Goal: Find specific page/section: Find specific page/section

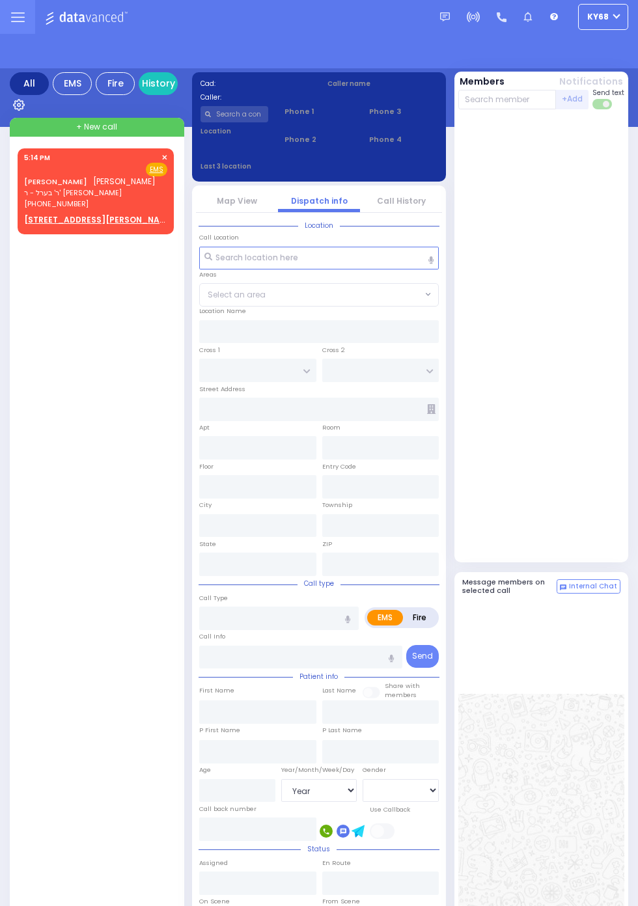
select select "Year"
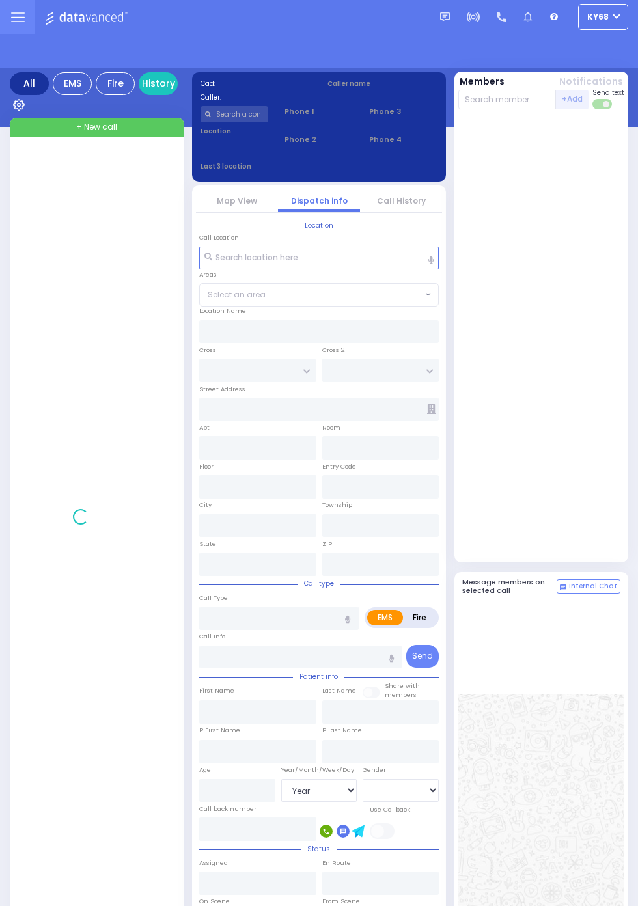
select select "Year"
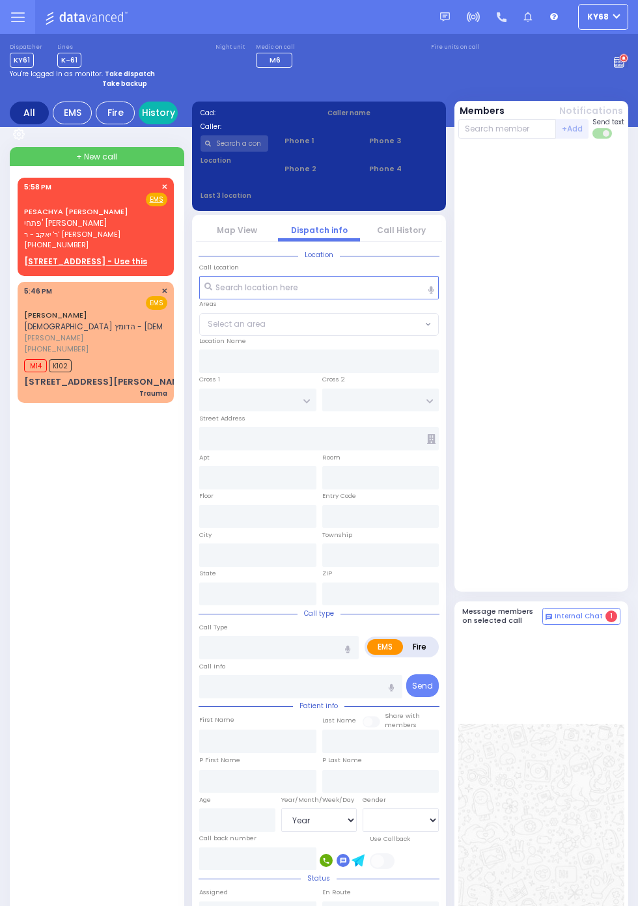
click at [171, 118] on link "History" at bounding box center [158, 113] width 39 height 23
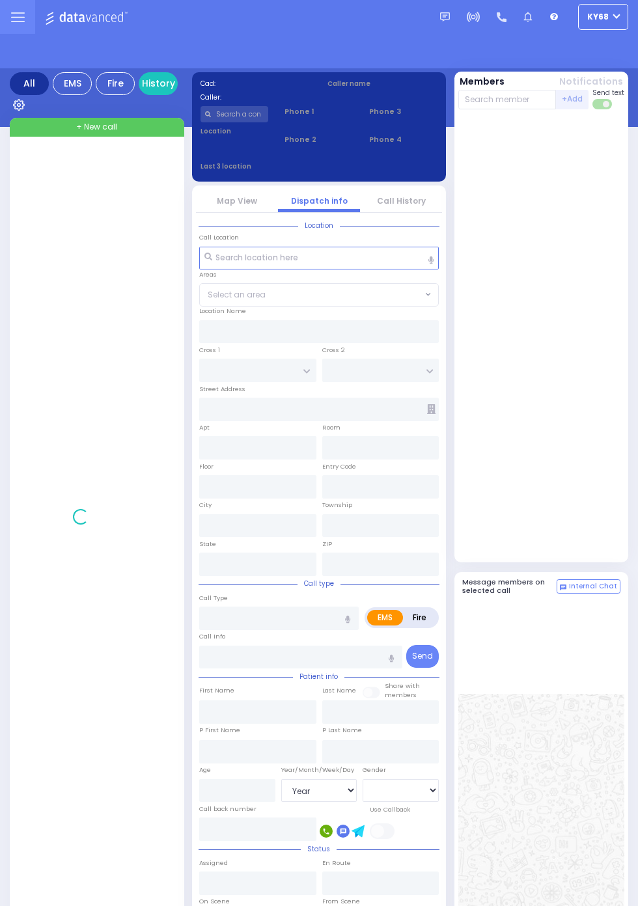
select select "Year"
